Goal: Task Accomplishment & Management: Manage account settings

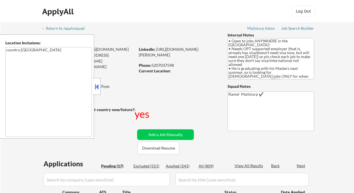
click at [94, 86] on button at bounding box center [97, 87] width 6 height 8
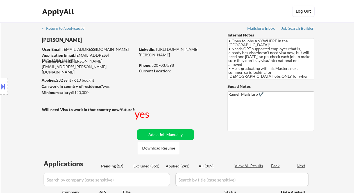
select select ""pending""
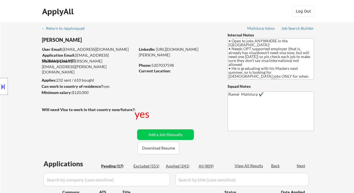
select select ""pending""
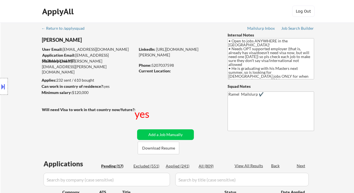
select select ""pending""
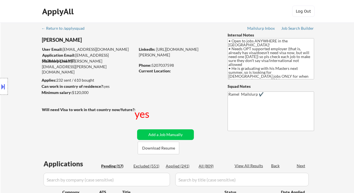
select select ""pending""
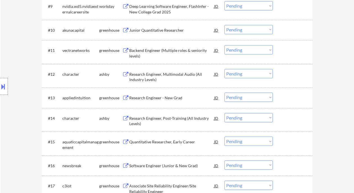
scroll to position [374, 0]
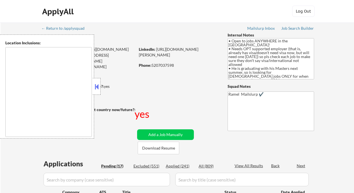
type textarea "country:[GEOGRAPHIC_DATA]"
select select ""pending""
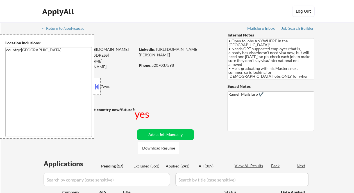
select select ""pending""
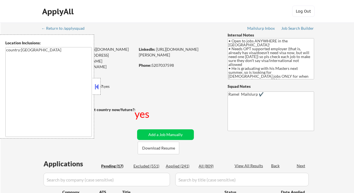
select select ""pending""
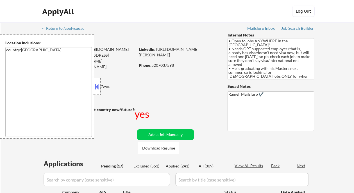
select select ""pending""
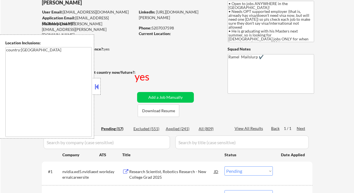
click at [96, 87] on button at bounding box center [97, 87] width 6 height 8
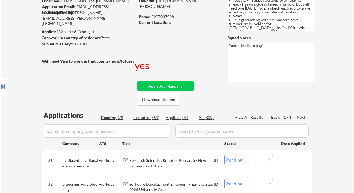
scroll to position [112, 0]
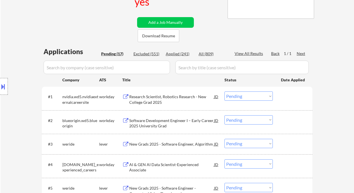
click at [179, 53] on div "Applied (241)" at bounding box center [180, 54] width 28 height 6
select select ""applied""
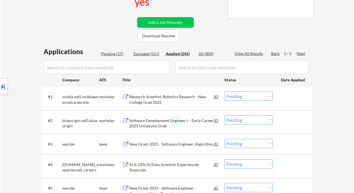
select select ""applied""
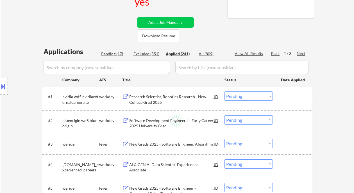
select select ""applied""
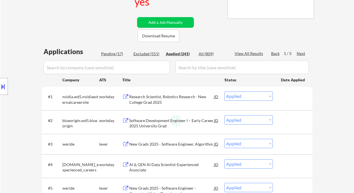
select select ""applied""
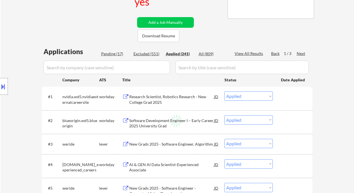
select select ""applied""
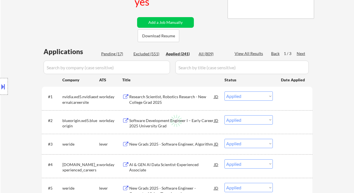
select select ""applied""
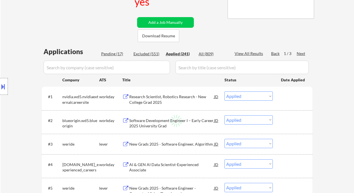
select select ""applied""
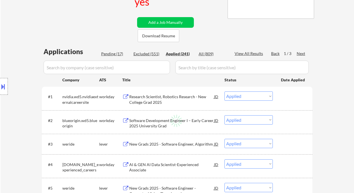
select select ""applied""
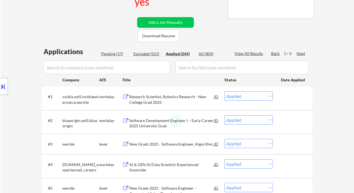
select select ""applied""
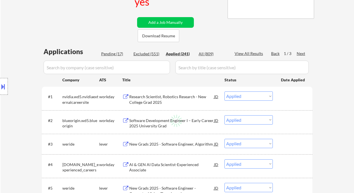
select select ""applied""
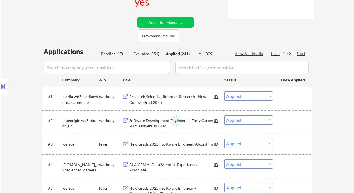
select select ""applied""
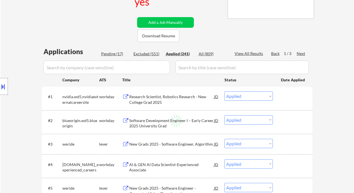
select select ""applied""
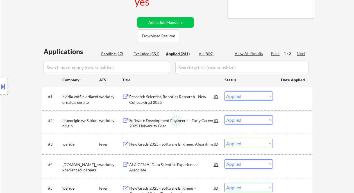
select select ""applied""
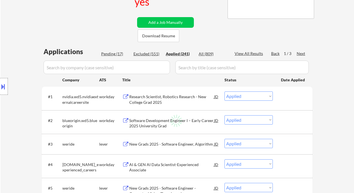
select select ""applied""
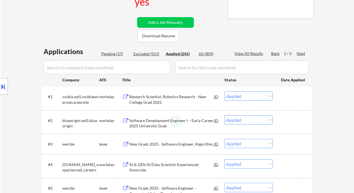
select select ""applied""
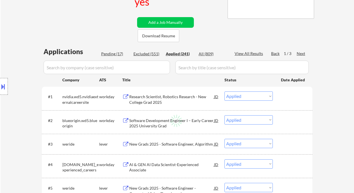
select select ""applied""
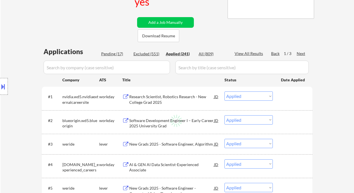
select select ""applied""
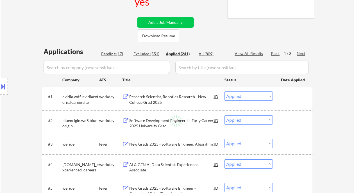
select select ""applied""
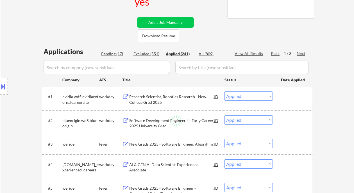
select select ""applied""
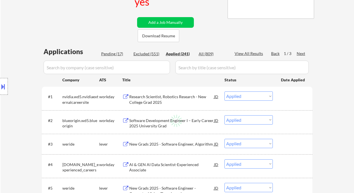
select select ""applied""
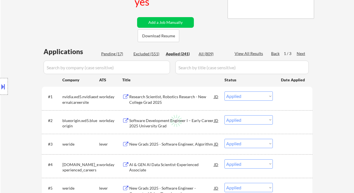
select select ""applied""
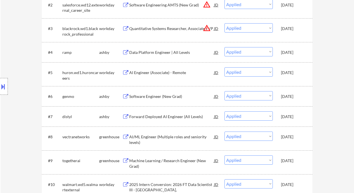
scroll to position [262, 0]
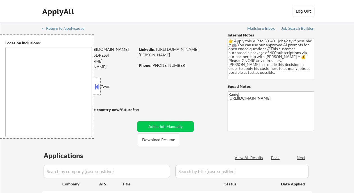
type textarea "[GEOGRAPHIC_DATA], [GEOGRAPHIC_DATA] [GEOGRAPHIC_DATA], [GEOGRAPHIC_DATA] [GEOG…"
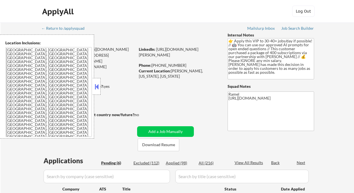
select select ""pending""
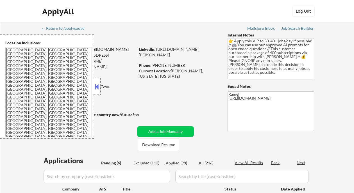
select select ""pending""
click at [98, 86] on button at bounding box center [97, 87] width 6 height 8
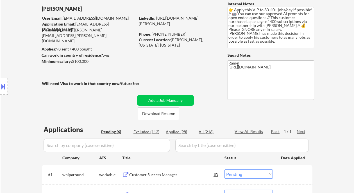
scroll to position [75, 0]
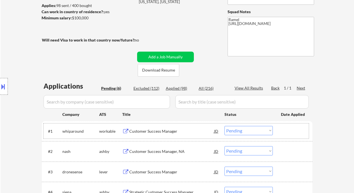
click at [150, 137] on div "#1 whiparound workable Customer Success Manager JD Choose an option... Pending …" at bounding box center [176, 131] width 265 height 15
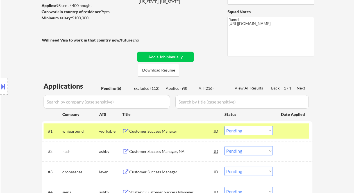
click at [151, 131] on div "Customer Success Manager" at bounding box center [171, 132] width 85 height 6
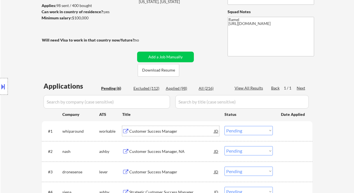
drag, startPoint x: 247, startPoint y: 130, endPoint x: 244, endPoint y: 136, distance: 7.2
click at [247, 130] on select "Choose an option... Pending Applied Excluded (Questions) Excluded (Expired) Exc…" at bounding box center [248, 130] width 48 height 9
click at [224, 126] on select "Choose an option... Pending Applied Excluded (Questions) Excluded (Expired) Exc…" at bounding box center [248, 130] width 48 height 9
click at [163, 153] on div "Customer Success Manager, NA" at bounding box center [171, 152] width 85 height 6
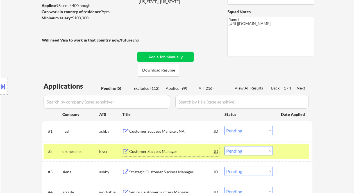
scroll to position [112, 0]
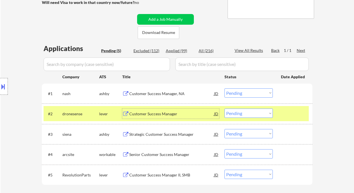
drag, startPoint x: 245, startPoint y: 94, endPoint x: 245, endPoint y: 97, distance: 4.0
click at [245, 94] on select "Choose an option... Pending Applied Excluded (Questions) Excluded (Expired) Exc…" at bounding box center [248, 92] width 48 height 9
click at [224, 88] on select "Choose an option... Pending Applied Excluded (Questions) Excluded (Expired) Exc…" at bounding box center [248, 92] width 48 height 9
click at [160, 114] on div "Customer Success Manager" at bounding box center [171, 114] width 85 height 6
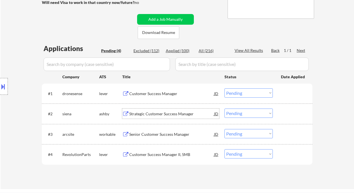
drag, startPoint x: 235, startPoint y: 93, endPoint x: 238, endPoint y: 97, distance: 5.7
click at [235, 93] on select "Choose an option... Pending Applied Excluded (Questions) Excluded (Expired) Exc…" at bounding box center [248, 92] width 48 height 9
click at [224, 88] on select "Choose an option... Pending Applied Excluded (Questions) Excluded (Expired) Exc…" at bounding box center [248, 92] width 48 height 9
click at [158, 113] on div "Strategic Customer Success Manager" at bounding box center [171, 114] width 85 height 6
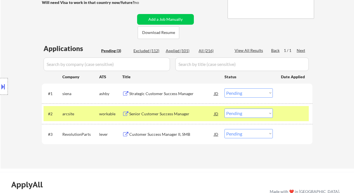
drag, startPoint x: 235, startPoint y: 90, endPoint x: 243, endPoint y: 97, distance: 10.8
click at [236, 91] on select "Choose an option... Pending Applied Excluded (Questions) Excluded (Expired) Exc…" at bounding box center [248, 92] width 48 height 9
click at [224, 88] on select "Choose an option... Pending Applied Excluded (Questions) Excluded (Expired) Exc…" at bounding box center [248, 92] width 48 height 9
click at [151, 114] on div "Senior Customer Success Manager" at bounding box center [171, 114] width 85 height 6
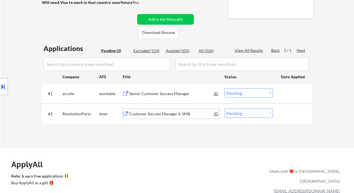
drag, startPoint x: 249, startPoint y: 94, endPoint x: 250, endPoint y: 97, distance: 2.8
click at [249, 94] on select "Choose an option... Pending Applied Excluded (Questions) Excluded (Expired) Exc…" at bounding box center [248, 92] width 48 height 9
click at [224, 88] on select "Choose an option... Pending Applied Excluded (Questions) Excluded (Expired) Exc…" at bounding box center [248, 92] width 48 height 9
click at [165, 112] on div "Customer Success Manager II, SMB" at bounding box center [171, 114] width 85 height 6
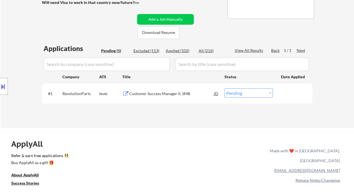
click at [254, 92] on select "Choose an option... Pending Applied Excluded (Questions) Excluded (Expired) Exc…" at bounding box center [248, 92] width 48 height 9
select select ""excluded__bad_match_""
click at [224, 88] on select "Choose an option... Pending Applied Excluded (Questions) Excluded (Expired) Exc…" at bounding box center [248, 92] width 48 height 9
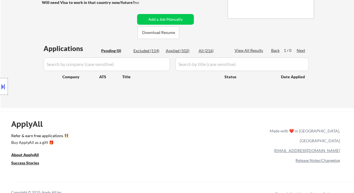
drag, startPoint x: 14, startPoint y: 45, endPoint x: 33, endPoint y: 31, distance: 24.0
click at [14, 45] on div "Location Inclusions: Syracuse, NY Solvay, NY East Syracuse, NY Lyncourt, NY Fai…" at bounding box center [50, 87] width 101 height 104
click at [181, 51] on div "Applied (102)" at bounding box center [180, 51] width 28 height 6
select select ""applied""
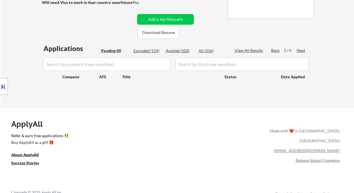
select select ""applied""
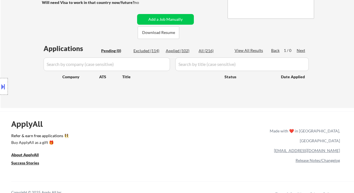
select select ""applied""
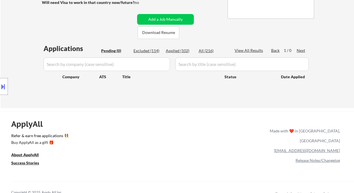
select select ""applied""
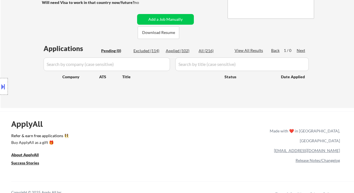
select select ""applied""
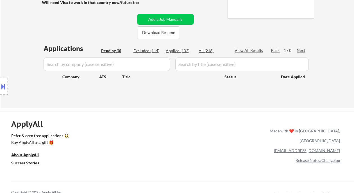
select select ""applied""
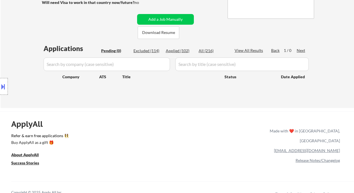
select select ""applied""
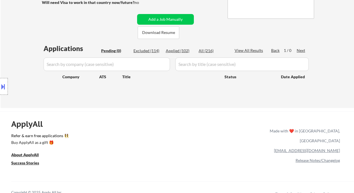
select select ""applied""
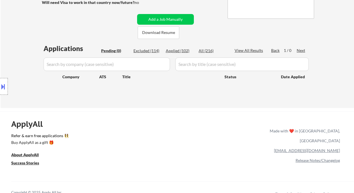
select select ""applied""
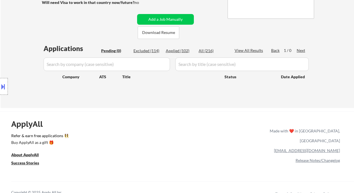
select select ""applied""
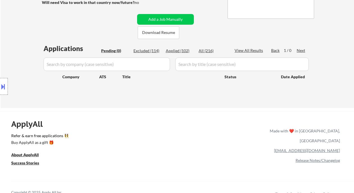
select select ""applied""
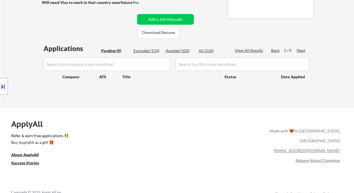
select select ""applied""
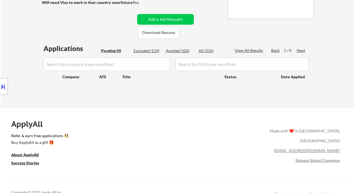
select select ""applied""
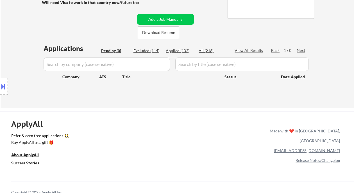
select select ""applied""
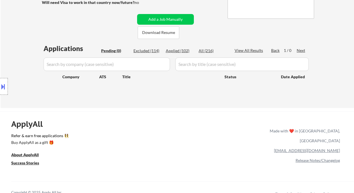
select select ""applied""
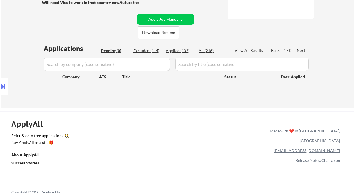
select select ""applied""
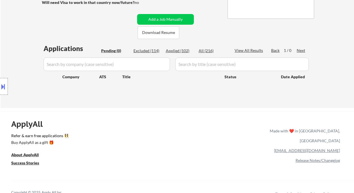
select select ""applied""
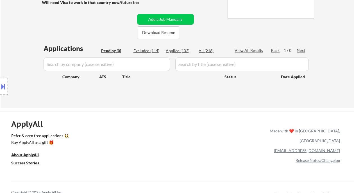
select select ""applied""
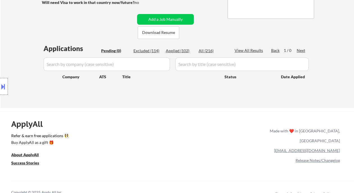
select select ""applied""
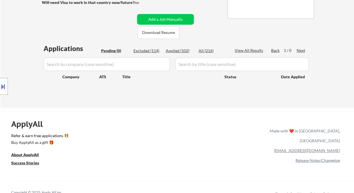
select select ""applied""
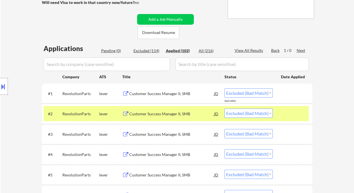
select select ""applied""
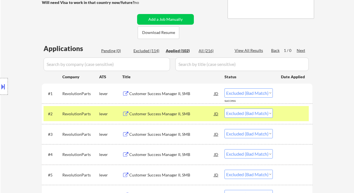
select select ""applied""
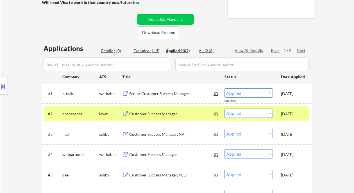
scroll to position [150, 0]
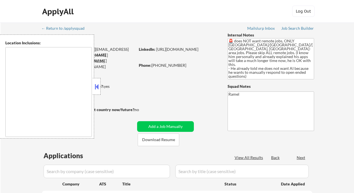
type textarea "[GEOGRAPHIC_DATA], [GEOGRAPHIC_DATA] [GEOGRAPHIC_DATA], [GEOGRAPHIC_DATA] [GEOG…"
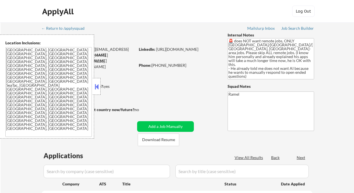
select select ""pending""
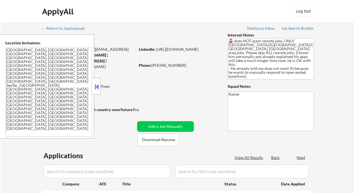
select select ""pending""
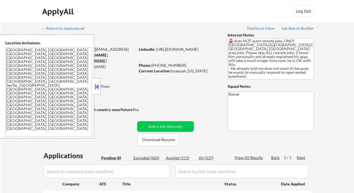
click at [97, 87] on button at bounding box center [97, 87] width 6 height 8
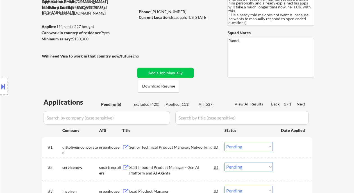
scroll to position [75, 0]
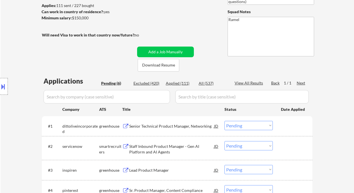
click at [9, 104] on div "Location Inclusions: Seattle, WA Mercer Island, WA Bellevue, WA Kirkland, WA Re…" at bounding box center [50, 87] width 101 height 104
click at [155, 126] on div "Senior Technical Product Manager, Networking" at bounding box center [171, 127] width 85 height 6
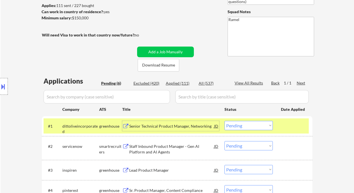
click at [269, 125] on select "Choose an option... Pending Applied Excluded (Questions) Excluded (Expired) Exc…" at bounding box center [248, 125] width 48 height 9
click at [224, 121] on select "Choose an option... Pending Applied Excluded (Questions) Excluded (Expired) Exc…" at bounding box center [248, 125] width 48 height 9
click at [192, 150] on div "Staff Inbound Product Manager - Gen AI Platform and AI Agents" at bounding box center [171, 149] width 85 height 11
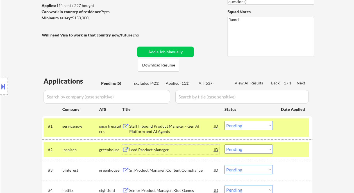
click at [251, 126] on select "Choose an option... Pending Applied Excluded (Questions) Excluded (Expired) Exc…" at bounding box center [248, 125] width 48 height 9
click at [224, 121] on select "Choose an option... Pending Applied Excluded (Questions) Excluded (Expired) Exc…" at bounding box center [248, 125] width 48 height 9
click at [164, 149] on div "Lead Product Manager" at bounding box center [171, 150] width 85 height 6
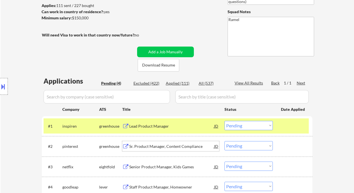
click at [6, 86] on div at bounding box center [4, 86] width 8 height 17
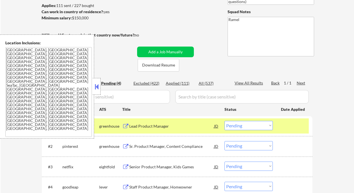
click at [94, 88] on button at bounding box center [97, 87] width 6 height 8
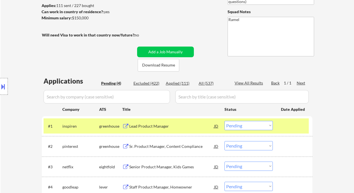
click at [5, 85] on button at bounding box center [3, 86] width 6 height 9
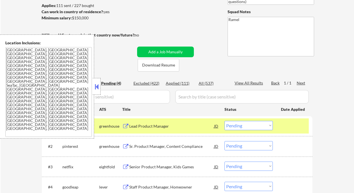
scroll to position [0, 0]
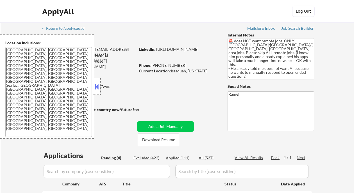
click at [95, 87] on button at bounding box center [97, 87] width 6 height 8
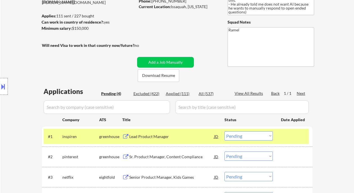
scroll to position [75, 0]
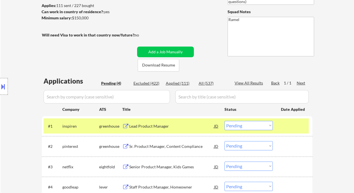
click at [252, 125] on select "Choose an option... Pending Applied Excluded (Questions) Excluded (Expired) Exc…" at bounding box center [248, 125] width 48 height 9
click at [224, 121] on select "Choose an option... Pending Applied Excluded (Questions) Excluded (Expired) Exc…" at bounding box center [248, 125] width 48 height 9
click at [168, 148] on div "Sr. Product Manager, Content Compliance" at bounding box center [171, 147] width 85 height 6
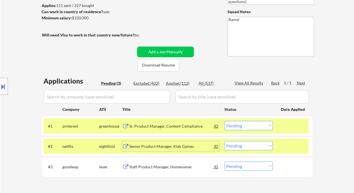
click at [252, 124] on select "Choose an option... Pending Applied Excluded (Questions) Excluded (Expired) Exc…" at bounding box center [248, 125] width 48 height 9
click at [224, 121] on select "Choose an option... Pending Applied Excluded (Questions) Excluded (Expired) Exc…" at bounding box center [248, 125] width 48 height 9
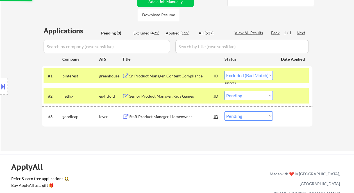
scroll to position [150, 0]
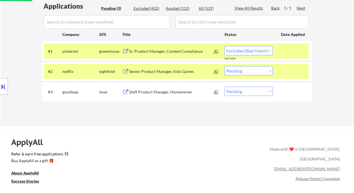
select select ""pending""
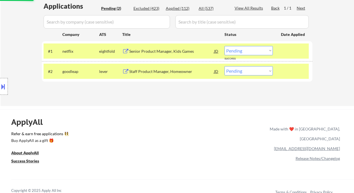
click at [156, 95] on div "Applications Pending (2) Excluded (423) Applied (112) All (537) View All Result…" at bounding box center [177, 48] width 270 height 94
click at [168, 68] on div "Staff Product Manager, Homeowner" at bounding box center [171, 71] width 85 height 10
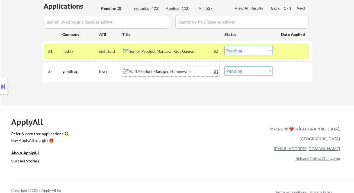
drag, startPoint x: 240, startPoint y: 70, endPoint x: 246, endPoint y: 75, distance: 7.5
click at [240, 70] on select "Choose an option... Pending Applied Excluded (Questions) Excluded (Expired) Exc…" at bounding box center [248, 70] width 48 height 9
select select ""excluded__location_""
click at [224, 66] on select "Choose an option... Pending Applied Excluded (Questions) Excluded (Expired) Exc…" at bounding box center [248, 70] width 48 height 9
click at [165, 51] on div "Senior Product Manager, Kids Games" at bounding box center [171, 52] width 85 height 6
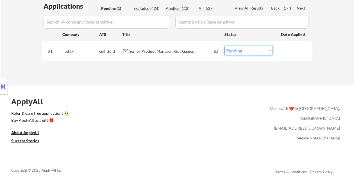
drag, startPoint x: 251, startPoint y: 52, endPoint x: 256, endPoint y: 55, distance: 6.0
click at [251, 52] on select "Choose an option... Pending Applied Excluded (Questions) Excluded (Expired) Exc…" at bounding box center [248, 50] width 48 height 9
select select ""excluded__bad_match_""
click at [224, 46] on select "Choose an option... Pending Applied Excluded (Questions) Excluded (Expired) Exc…" at bounding box center [248, 50] width 48 height 9
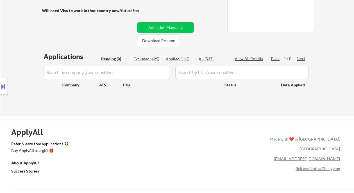
scroll to position [75, 0]
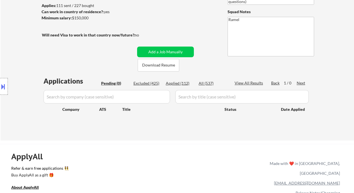
click at [13, 22] on div "← Return to /applysquad Mailslurp Inbox Job Search Builder Ben Shoemaker User E…" at bounding box center [177, 44] width 353 height 193
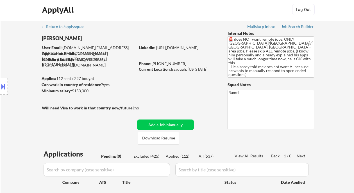
scroll to position [0, 0]
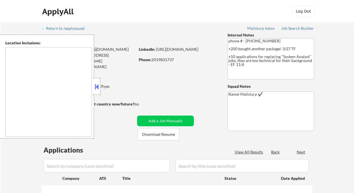
type textarea "[GEOGRAPHIC_DATA], [GEOGRAPHIC_DATA] [GEOGRAPHIC_DATA], [GEOGRAPHIC_DATA] [GEOG…"
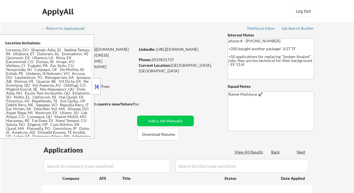
select select ""pending""
click at [97, 87] on button at bounding box center [97, 87] width 6 height 8
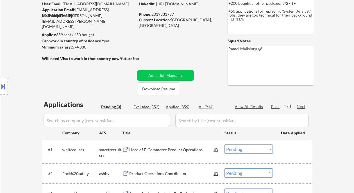
scroll to position [37, 0]
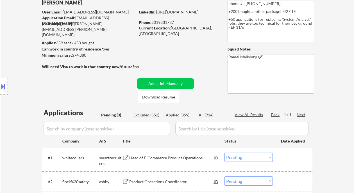
click at [14, 48] on div "Location Inclusions:" at bounding box center [50, 87] width 101 height 104
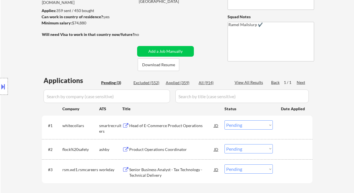
scroll to position [75, 0]
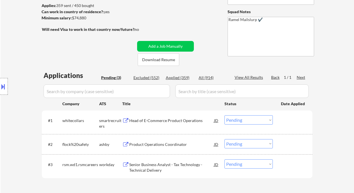
click at [190, 122] on div "Head of E-Commerce Product Operations" at bounding box center [171, 121] width 85 height 6
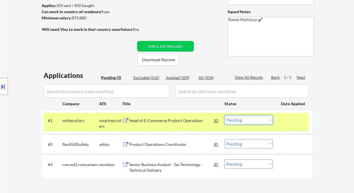
click at [245, 121] on select "Choose an option... Pending Applied Excluded (Questions) Excluded (Expired) Exc…" at bounding box center [248, 119] width 48 height 9
click at [224, 115] on select "Choose an option... Pending Applied Excluded (Questions) Excluded (Expired) Exc…" at bounding box center [248, 119] width 48 height 9
click at [149, 146] on div "Product Operations Coordinator" at bounding box center [171, 145] width 85 height 6
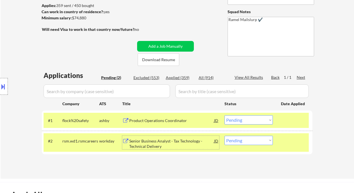
click at [244, 120] on select "Choose an option... Pending Applied Excluded (Questions) Excluded (Expired) Exc…" at bounding box center [248, 119] width 48 height 9
click at [224, 115] on select "Choose an option... Pending Applied Excluded (Questions) Excluded (Expired) Exc…" at bounding box center [248, 119] width 48 height 9
click at [167, 145] on div "Senior Business Analyst - Tax Technology - Technical Delivery" at bounding box center [171, 143] width 85 height 11
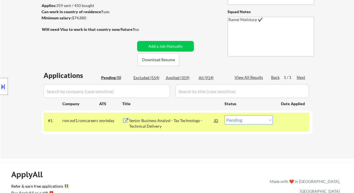
click at [242, 118] on select "Choose an option... Pending Applied Excluded (Questions) Excluded (Expired) Exc…" at bounding box center [248, 119] width 48 height 9
select select ""excluded__expired_""
click at [224, 115] on select "Choose an option... Pending Applied Excluded (Questions) Excluded (Expired) Exc…" at bounding box center [248, 119] width 48 height 9
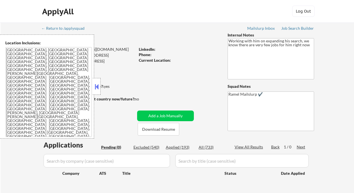
click at [98, 88] on button at bounding box center [97, 87] width 6 height 8
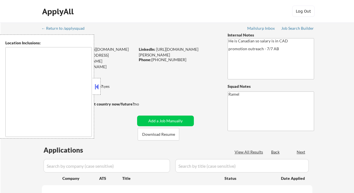
type textarea "remote"
select select ""pending""
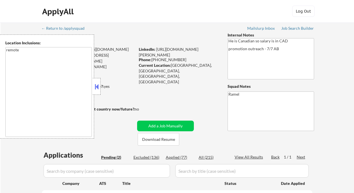
click at [95, 85] on button at bounding box center [97, 87] width 6 height 8
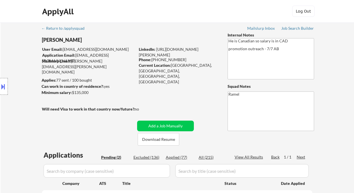
drag, startPoint x: 8, startPoint y: 47, endPoint x: 21, endPoint y: 51, distance: 13.0
click at [8, 47] on div "Location Inclusions: remote" at bounding box center [50, 87] width 101 height 104
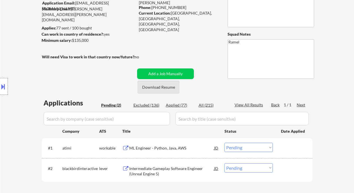
scroll to position [75, 0]
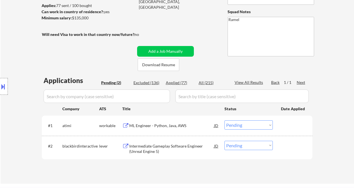
click at [173, 128] on div "ML Engineer - Python, Java, AWS" at bounding box center [171, 126] width 85 height 6
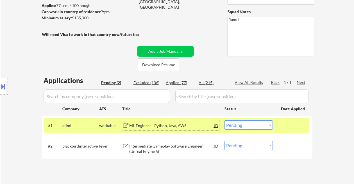
scroll to position [112, 0]
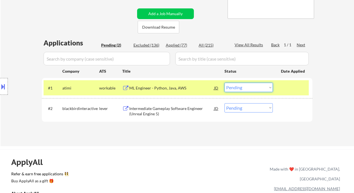
drag, startPoint x: 250, startPoint y: 87, endPoint x: 255, endPoint y: 92, distance: 7.5
click at [250, 87] on select "Choose an option... Pending Applied Excluded (Questions) Excluded (Expired) Exc…" at bounding box center [248, 87] width 48 height 9
click at [224, 83] on select "Choose an option... Pending Applied Excluded (Questions) Excluded (Expired) Exc…" at bounding box center [248, 87] width 48 height 9
click at [161, 109] on div "Intermediate Gameplay Software Engineer (Unreal Engine 5)" at bounding box center [171, 111] width 85 height 11
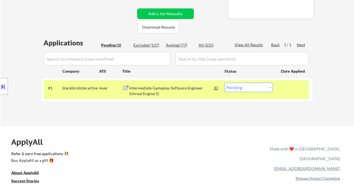
drag, startPoint x: 231, startPoint y: 87, endPoint x: 234, endPoint y: 89, distance: 3.0
click at [231, 87] on select "Choose an option... Pending Applied Excluded (Questions) Excluded (Expired) Exc…" at bounding box center [248, 87] width 48 height 9
select select ""excluded__bad_match_""
click at [224, 83] on select "Choose an option... Pending Applied Excluded (Questions) Excluded (Expired) Exc…" at bounding box center [248, 87] width 48 height 9
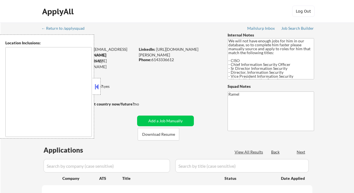
type textarea "[GEOGRAPHIC_DATA], [GEOGRAPHIC_DATA] [GEOGRAPHIC_DATA], [GEOGRAPHIC_DATA] [GEOG…"
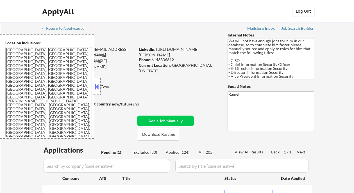
click at [96, 88] on button at bounding box center [97, 87] width 6 height 8
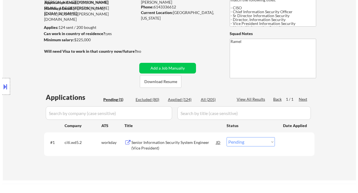
scroll to position [75, 0]
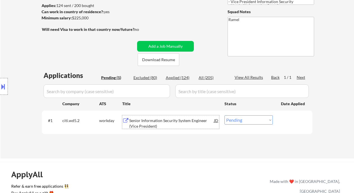
click at [155, 119] on div "Senior Information Security System Engineer (Vice President)" at bounding box center [171, 123] width 85 height 11
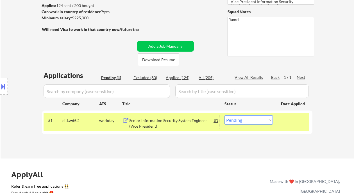
drag, startPoint x: 253, startPoint y: 120, endPoint x: 253, endPoint y: 124, distance: 3.4
click at [253, 121] on select "Choose an option... Pending Applied Excluded (Questions) Excluded (Expired) Exc…" at bounding box center [248, 119] width 48 height 9
select select ""excluded__salary_""
click at [224, 115] on select "Choose an option... Pending Applied Excluded (Questions) Excluded (Expired) Exc…" at bounding box center [248, 119] width 48 height 9
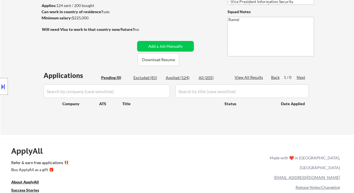
click at [23, 35] on div "Location Inclusions: Dallas, TX Irving, TX University Park, TX Highland Park, T…" at bounding box center [50, 87] width 101 height 104
click at [4, 89] on button at bounding box center [3, 86] width 6 height 9
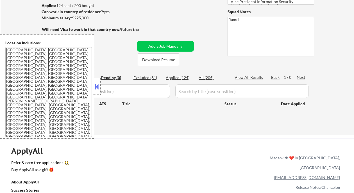
click at [96, 88] on button at bounding box center [97, 87] width 6 height 8
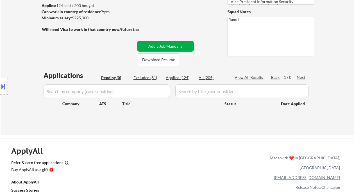
click at [154, 45] on button "Add a Job Manually" at bounding box center [165, 46] width 57 height 11
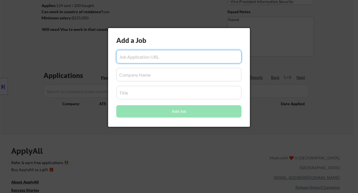
click at [157, 59] on input "input" at bounding box center [178, 56] width 125 height 13
paste input "https://www.simplyhired.com/job/bEWyjTt50ZLmQB885ycvrXWQ_9iKvPNal-6AuudTW7wbCE4…"
type input "https://www.simplyhired.com/job/bEWyjTt50ZLmQB885ycvrXWQ_9iKvPNal-6AuudTW7wbCE4…"
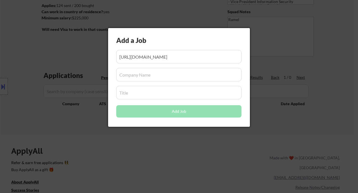
scroll to position [0, 0]
click at [138, 74] on input "input" at bounding box center [178, 74] width 125 height 13
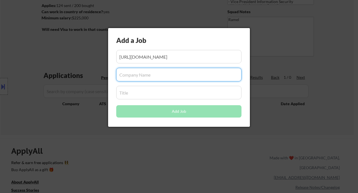
paste input "Palo Alto Networks"
type input "Palo Alto Networks"
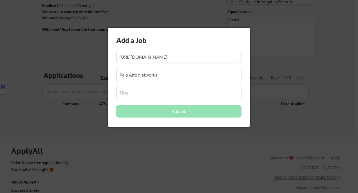
click at [146, 93] on input "input" at bounding box center [178, 92] width 125 height 13
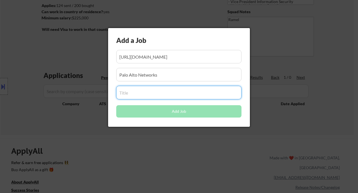
paste input "Consulting Director, Specialized Services, Proactive Services (Unit 42) - Remote"
type input "Consulting Director, Specialized Services, Proactive Services (Unit 42) - Remote"
click at [144, 111] on button "Add Job" at bounding box center [178, 111] width 125 height 12
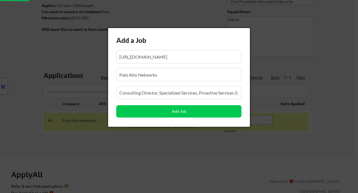
click at [117, 144] on div at bounding box center [179, 96] width 358 height 193
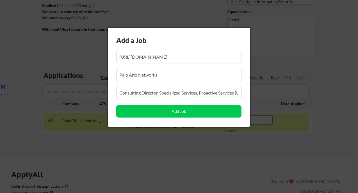
scroll to position [0, 91]
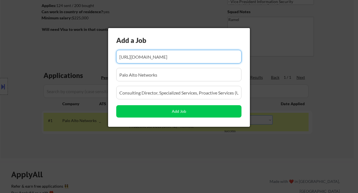
click at [249, 145] on div at bounding box center [179, 96] width 358 height 193
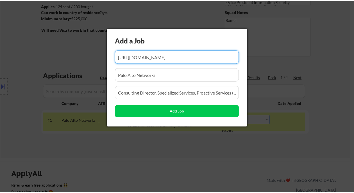
scroll to position [0, 0]
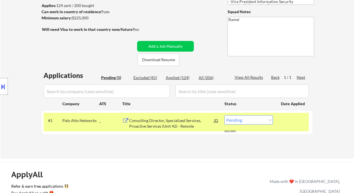
drag, startPoint x: 246, startPoint y: 121, endPoint x: 245, endPoint y: 124, distance: 3.2
click at [246, 121] on select "Choose an option... Pending Applied Excluded (Questions) Excluded (Expired) Exc…" at bounding box center [248, 119] width 48 height 9
select select ""applied""
click at [224, 115] on select "Choose an option... Pending Applied Excluded (Questions) Excluded (Expired) Exc…" at bounding box center [248, 119] width 48 height 9
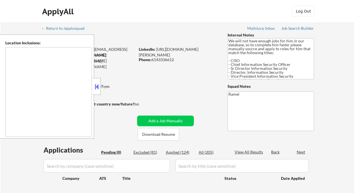
scroll to position [75, 0]
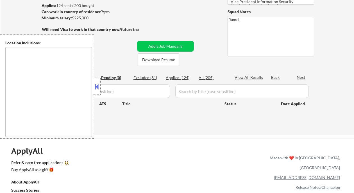
type textarea "[GEOGRAPHIC_DATA], [GEOGRAPHIC_DATA] [GEOGRAPHIC_DATA], [GEOGRAPHIC_DATA] [GEOG…"
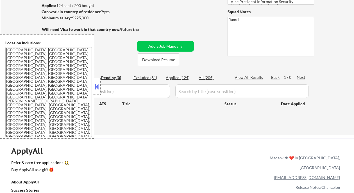
drag, startPoint x: 175, startPoint y: 77, endPoint x: 142, endPoint y: 0, distance: 83.8
click at [176, 77] on div "Applied (124)" at bounding box center [180, 78] width 28 height 6
click at [93, 85] on div at bounding box center [97, 86] width 8 height 17
select select ""applied""
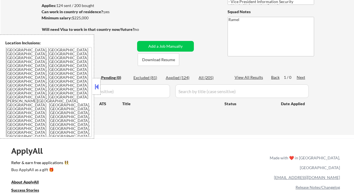
select select ""applied""
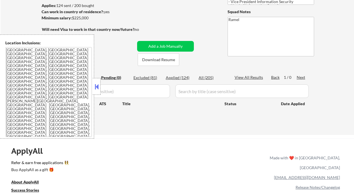
select select ""applied""
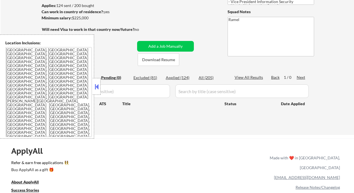
select select ""applied""
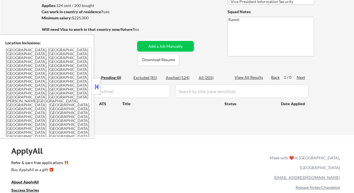
select select ""applied""
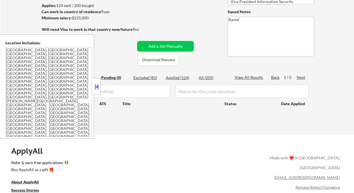
select select ""applied""
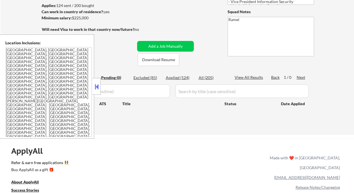
select select ""applied""
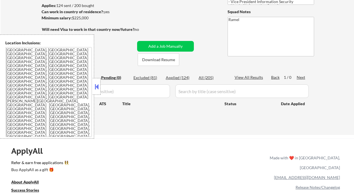
select select ""applied""
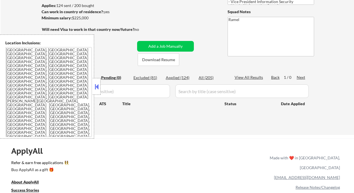
select select ""applied""
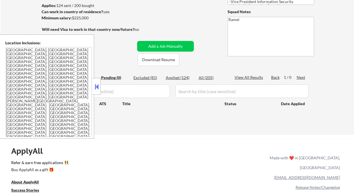
select select ""applied""
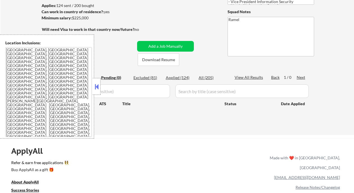
select select ""applied""
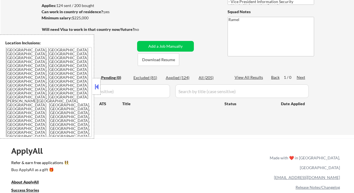
select select ""applied""
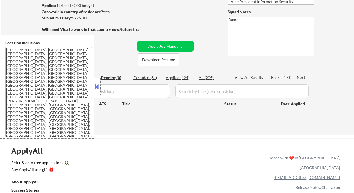
select select ""applied""
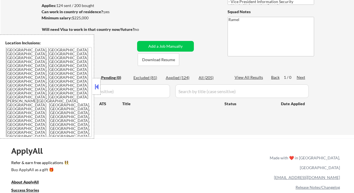
select select ""applied""
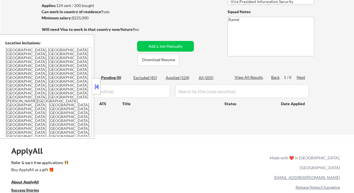
select select ""applied""
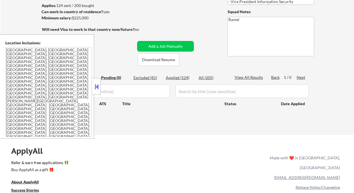
select select ""applied""
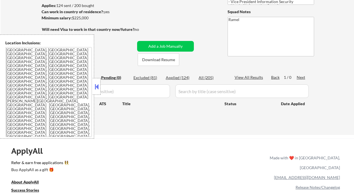
select select ""applied""
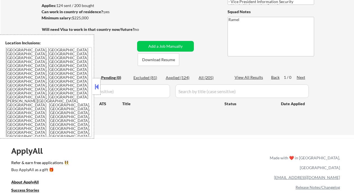
select select ""applied""
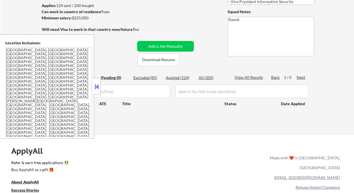
select select ""applied""
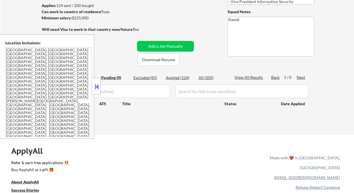
select select ""applied""
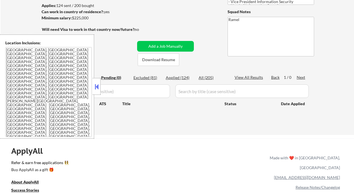
select select ""applied""
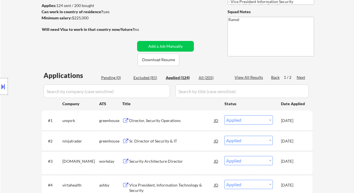
click at [251, 77] on div "View All Results" at bounding box center [250, 78] width 30 height 6
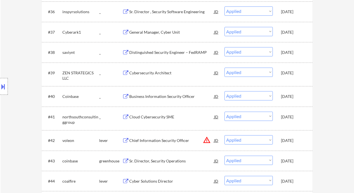
select select ""applied""
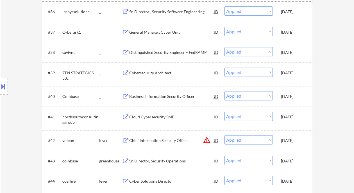
select select ""applied""
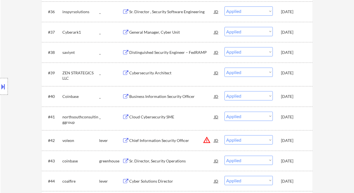
select select ""applied""
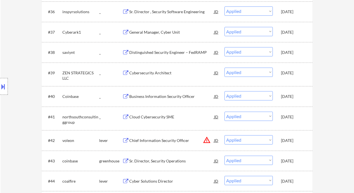
select select ""applied""
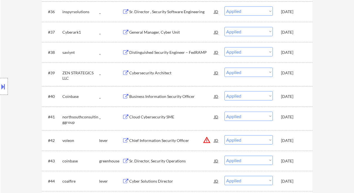
select select ""applied""
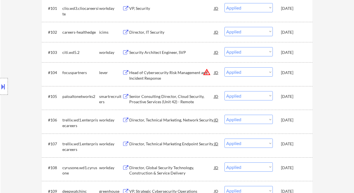
select select ""applied""
